Goal: Transaction & Acquisition: Purchase product/service

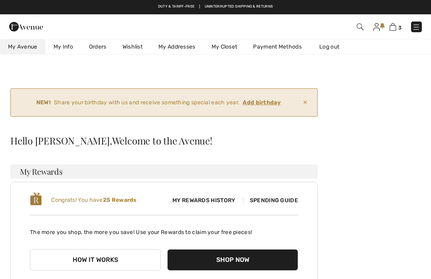
click at [285, 47] on link "Payment Methods" at bounding box center [277, 46] width 65 height 15
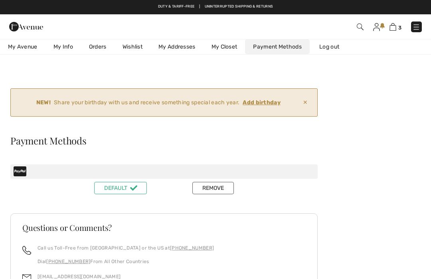
click at [395, 24] on img at bounding box center [392, 27] width 7 height 8
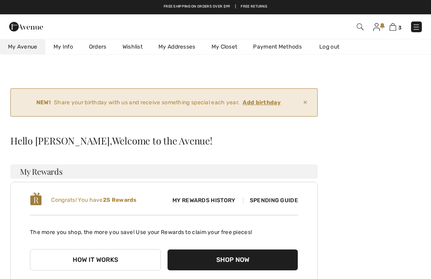
click at [63, 49] on link "My Info" at bounding box center [62, 46] width 35 height 15
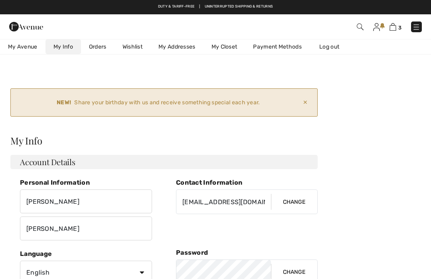
click at [23, 47] on span "My Avenue" at bounding box center [23, 47] width 30 height 8
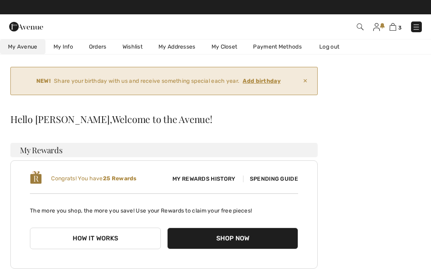
scroll to position [21, 0]
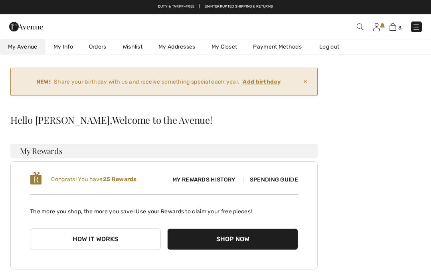
click at [284, 48] on link "Payment Methods" at bounding box center [277, 46] width 65 height 15
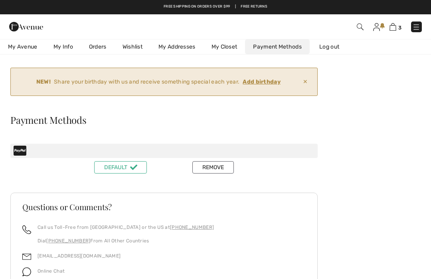
click at [28, 151] on div at bounding box center [163, 151] width 307 height 14
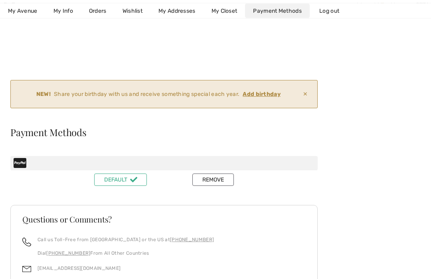
scroll to position [12, 0]
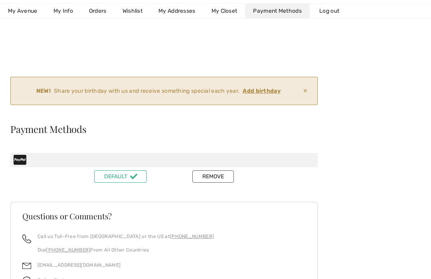
click at [213, 174] on button "Remove" at bounding box center [212, 177] width 41 height 12
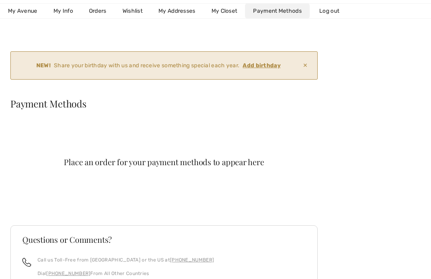
scroll to position [0, 0]
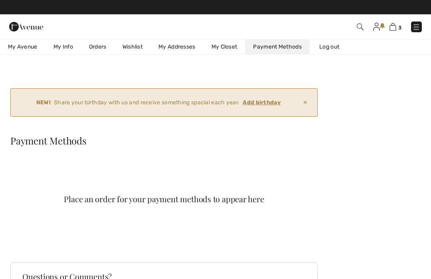
click at [391, 28] on img at bounding box center [392, 27] width 7 height 8
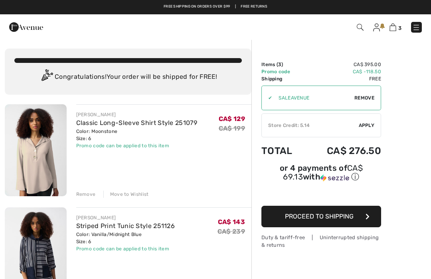
click at [340, 217] on span "Proceed to Shipping" at bounding box center [319, 217] width 69 height 8
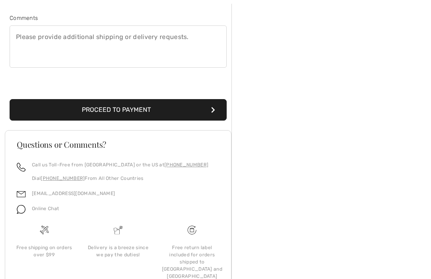
scroll to position [245, 0]
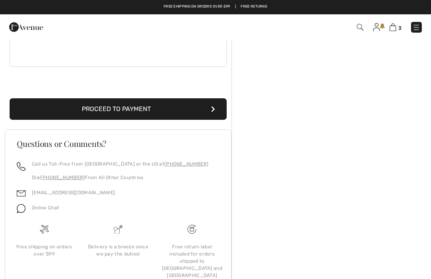
click at [206, 113] on button "Proceed to Payment" at bounding box center [118, 109] width 217 height 22
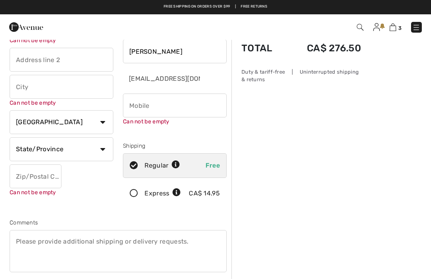
scroll to position [3, 0]
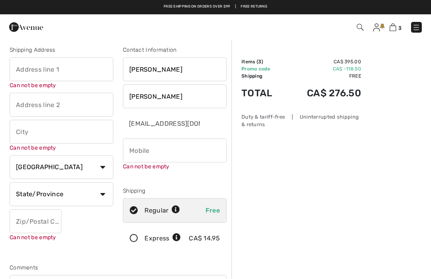
click at [89, 68] on input "text" at bounding box center [62, 69] width 104 height 24
click at [82, 130] on input "text" at bounding box center [62, 132] width 104 height 24
type input "5 Outlook Place"
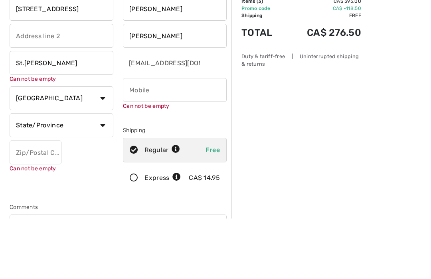
type input "St.Albert"
click at [105, 174] on select "State/Province Alberta British Columbia Manitoba New Brunswick Newfoundland and…" at bounding box center [62, 186] width 104 height 24
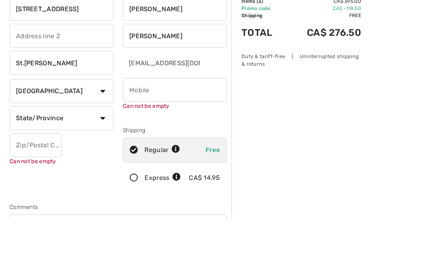
scroll to position [118, 0]
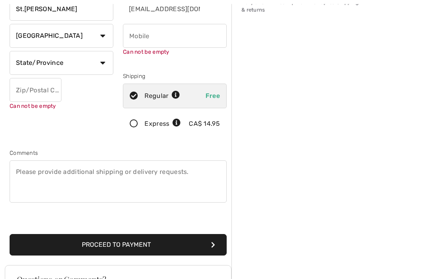
select select "AB"
click at [57, 92] on input "text" at bounding box center [36, 90] width 52 height 24
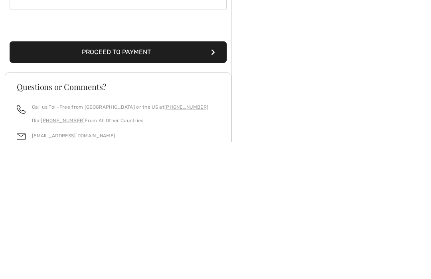
scroll to position [174, 0]
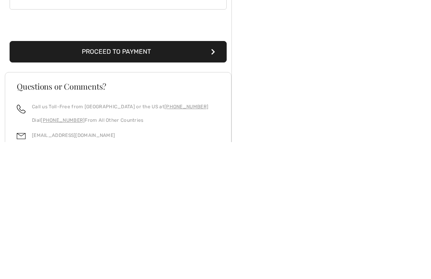
type input "T8N6E5"
click at [179, 178] on button "Proceed to Payment" at bounding box center [118, 189] width 217 height 22
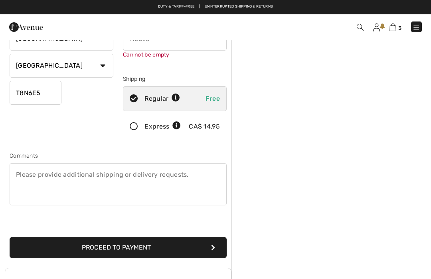
scroll to position [84, 0]
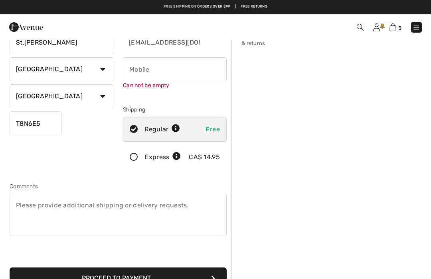
click at [152, 279] on button "Proceed to Payment" at bounding box center [118, 279] width 217 height 22
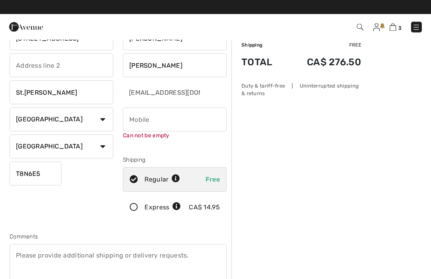
scroll to position [28, 0]
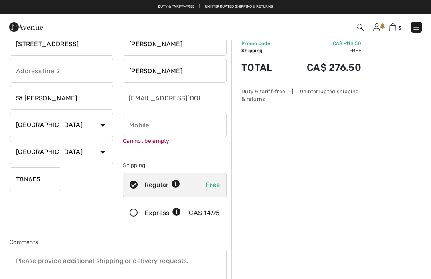
click at [205, 126] on input "phone" at bounding box center [175, 125] width 104 height 24
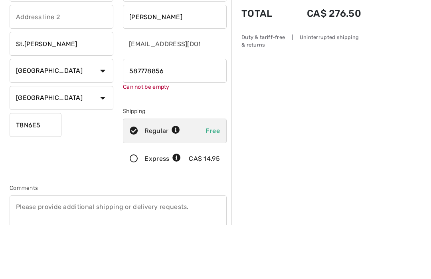
type input "5877788569"
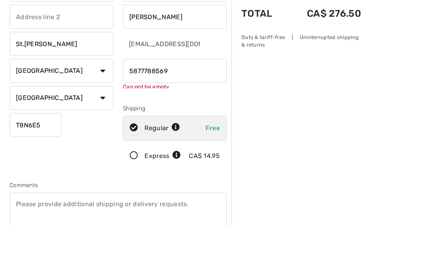
scroll to position [83, 0]
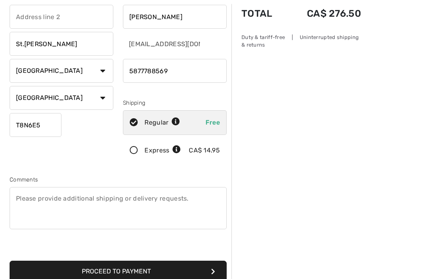
click at [205, 272] on button "Proceed to Payment" at bounding box center [118, 272] width 217 height 22
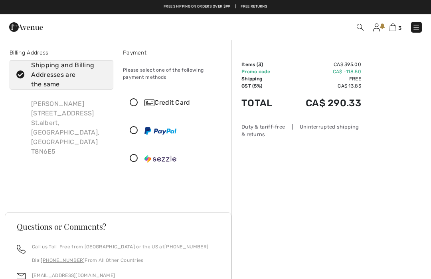
click at [135, 105] on icon at bounding box center [133, 103] width 21 height 8
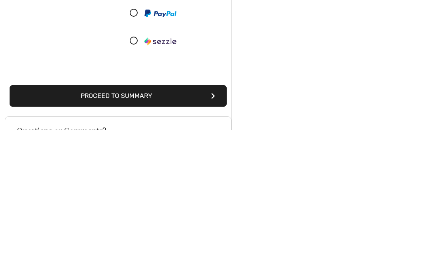
scroll to position [61, 0]
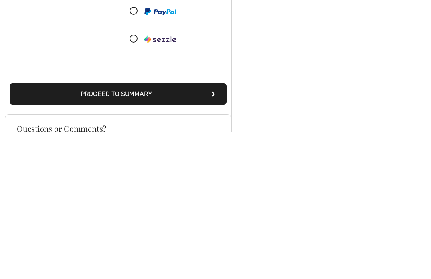
click at [163, 231] on button "Proceed to Summary" at bounding box center [118, 242] width 217 height 22
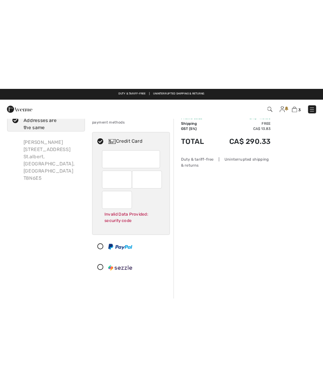
scroll to position [0, 0]
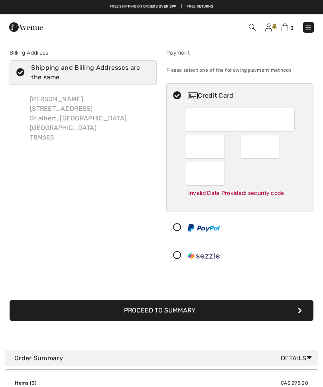
click at [222, 146] on div at bounding box center [205, 147] width 40 height 24
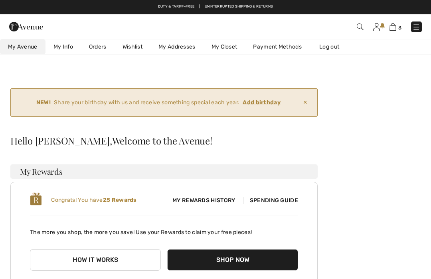
click at [376, 27] on img at bounding box center [376, 27] width 7 height 8
click at [334, 45] on link "Log out" at bounding box center [333, 46] width 44 height 15
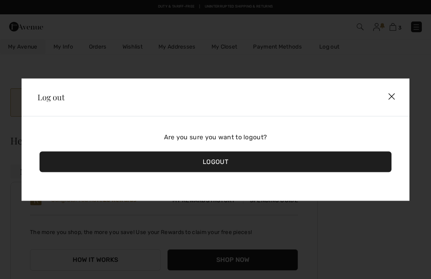
click at [227, 163] on div "Logout" at bounding box center [215, 161] width 352 height 21
